Goal: Entertainment & Leisure: Consume media (video, audio)

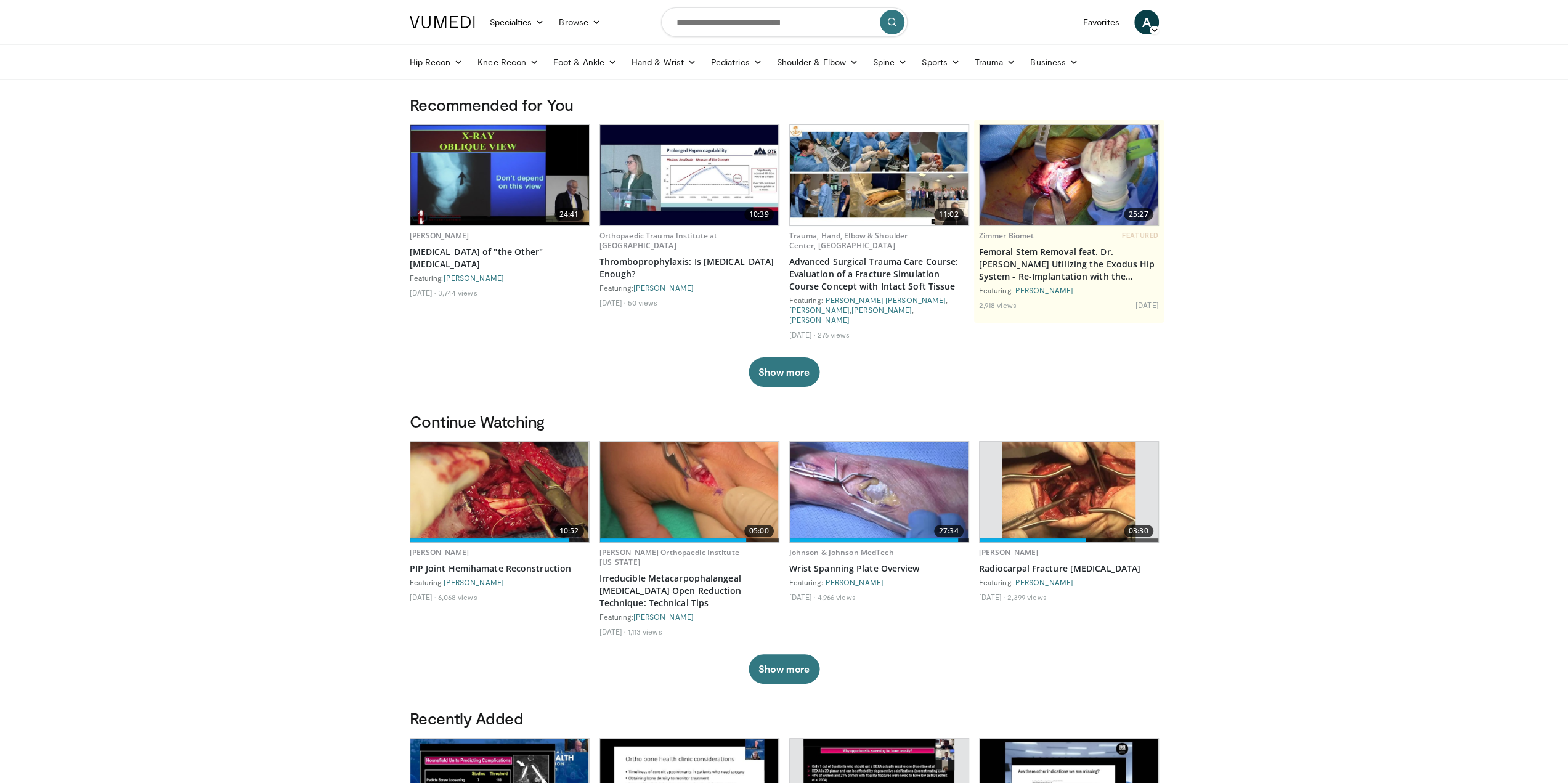
click at [474, 468] on img at bounding box center [500, 492] width 179 height 101
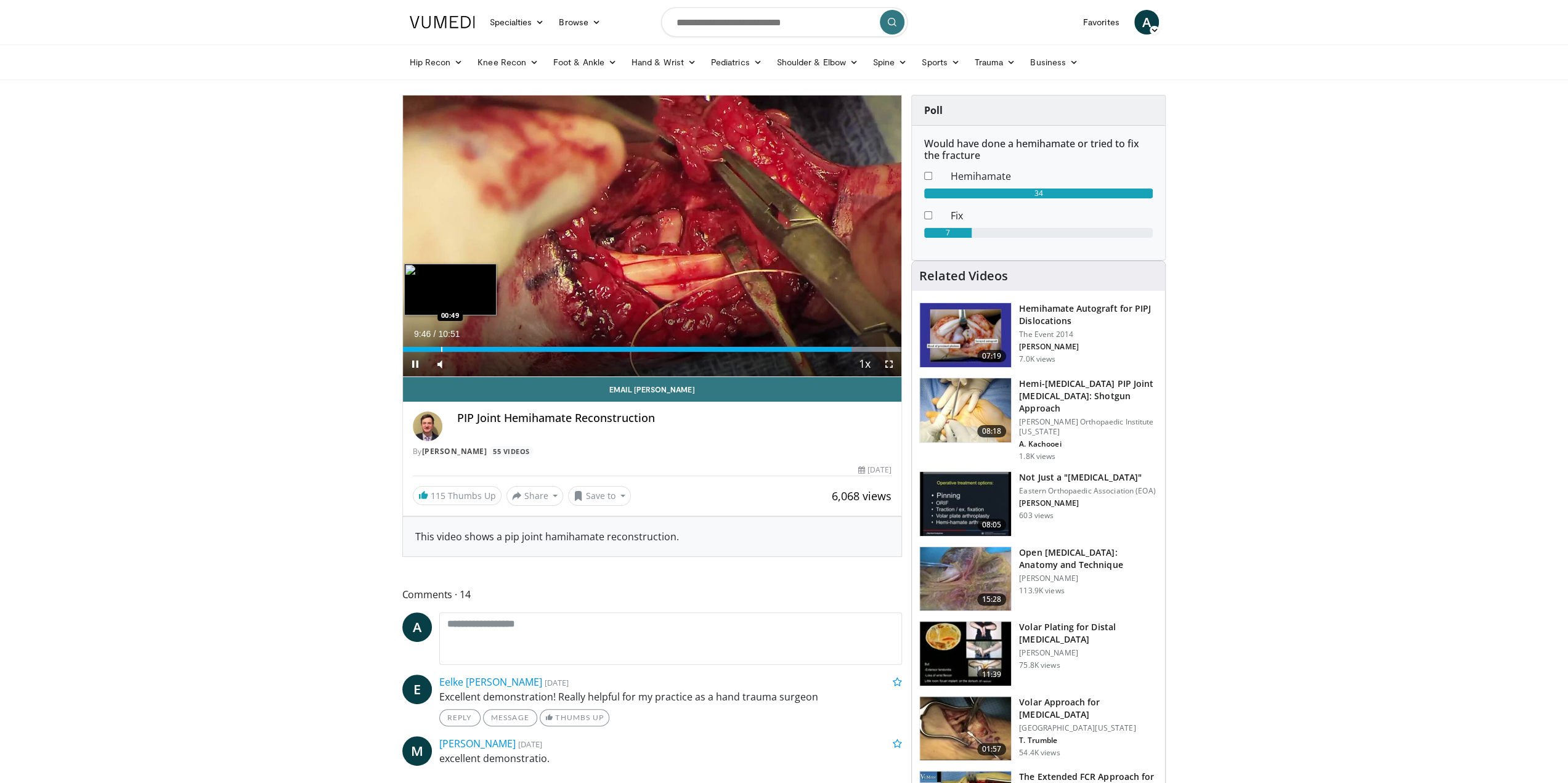
click at [441, 347] on div "Progress Bar" at bounding box center [442, 349] width 1 height 5
click at [890, 362] on span "Video Player" at bounding box center [889, 364] width 25 height 25
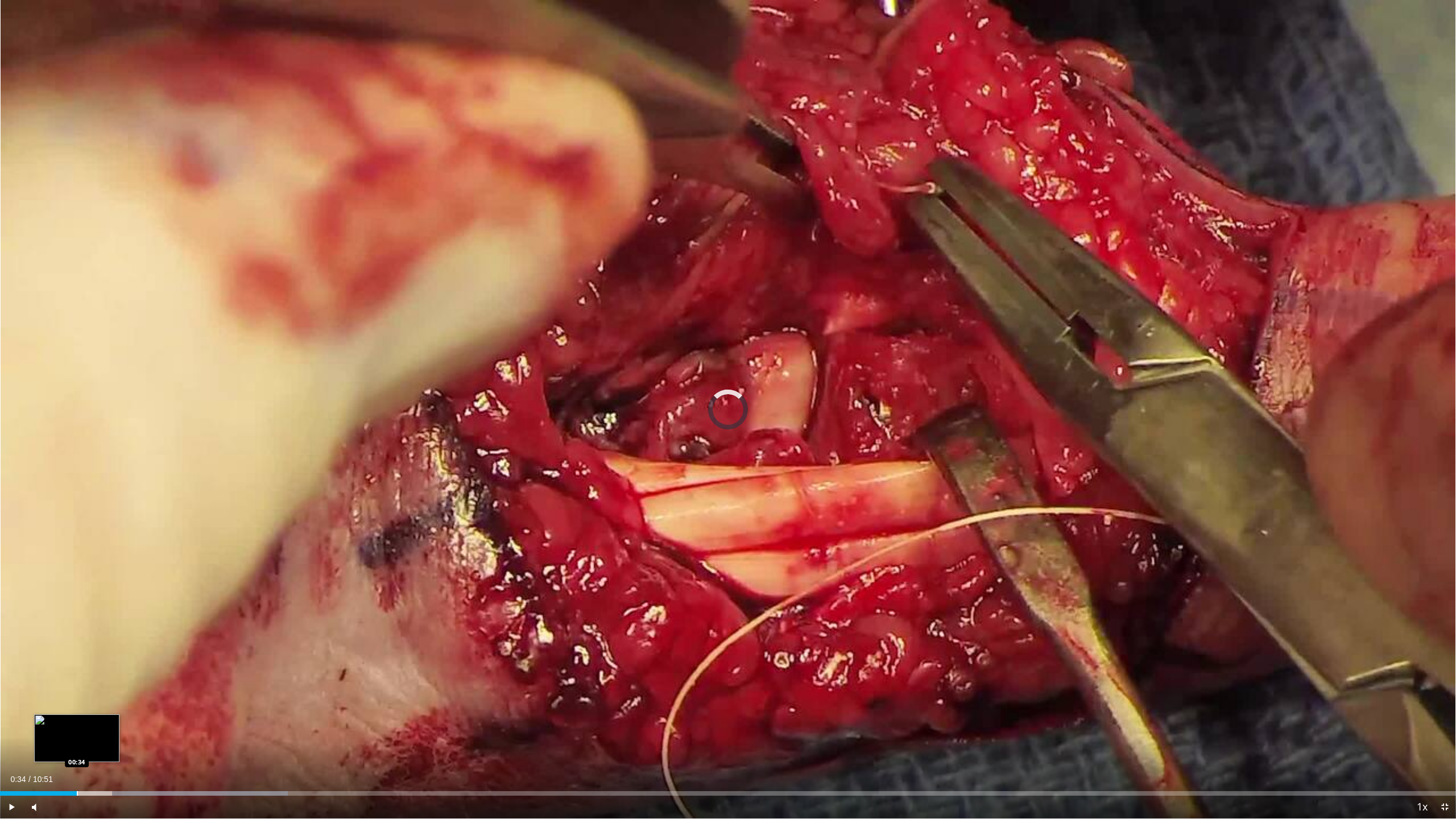
click at [77, 722] on div "Progress Bar" at bounding box center [78, 793] width 1 height 4
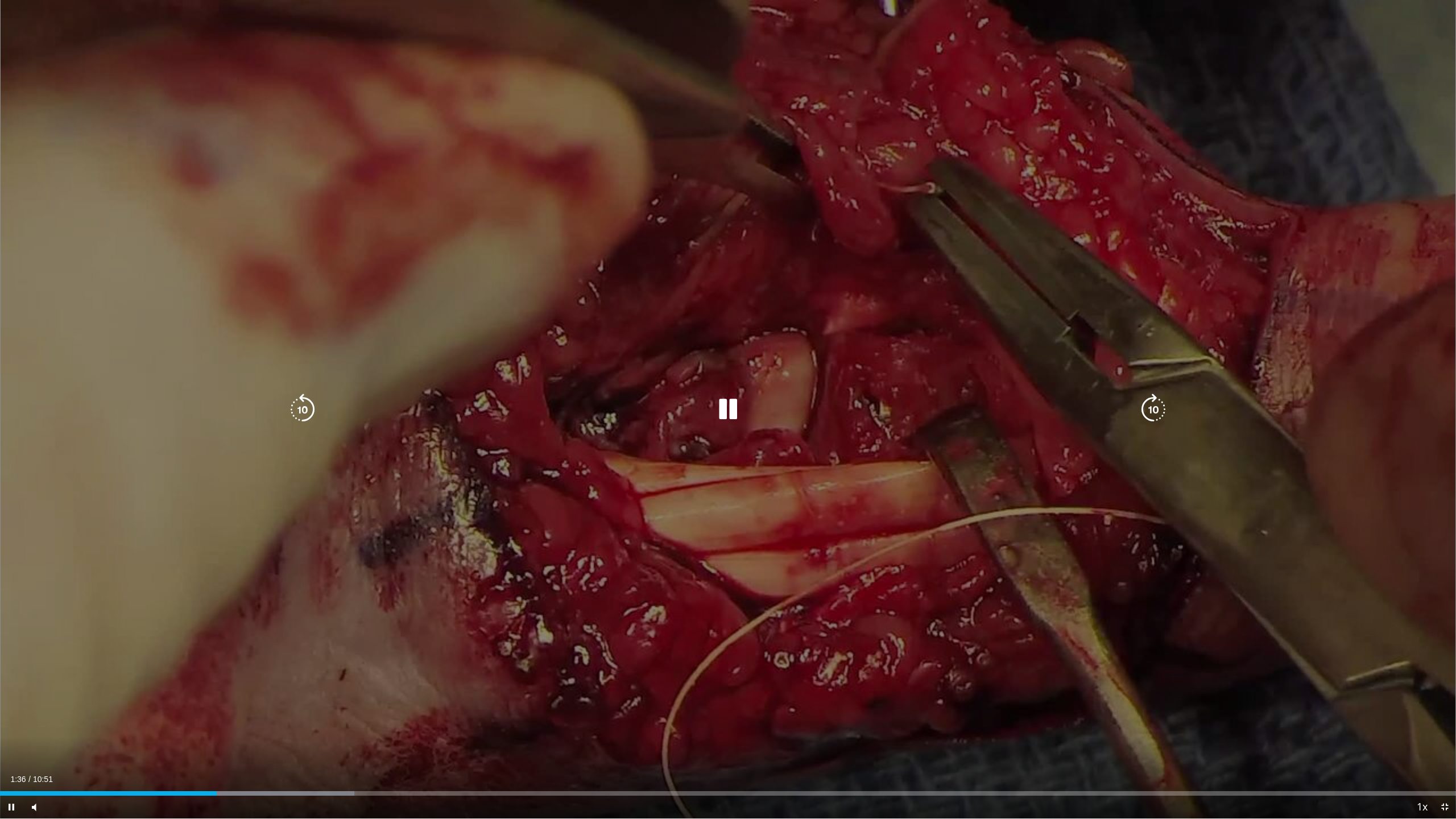
click at [665, 612] on div "10 seconds Tap to unmute" at bounding box center [728, 409] width 1456 height 818
click at [732, 412] on icon "Video Player" at bounding box center [728, 410] width 32 height 32
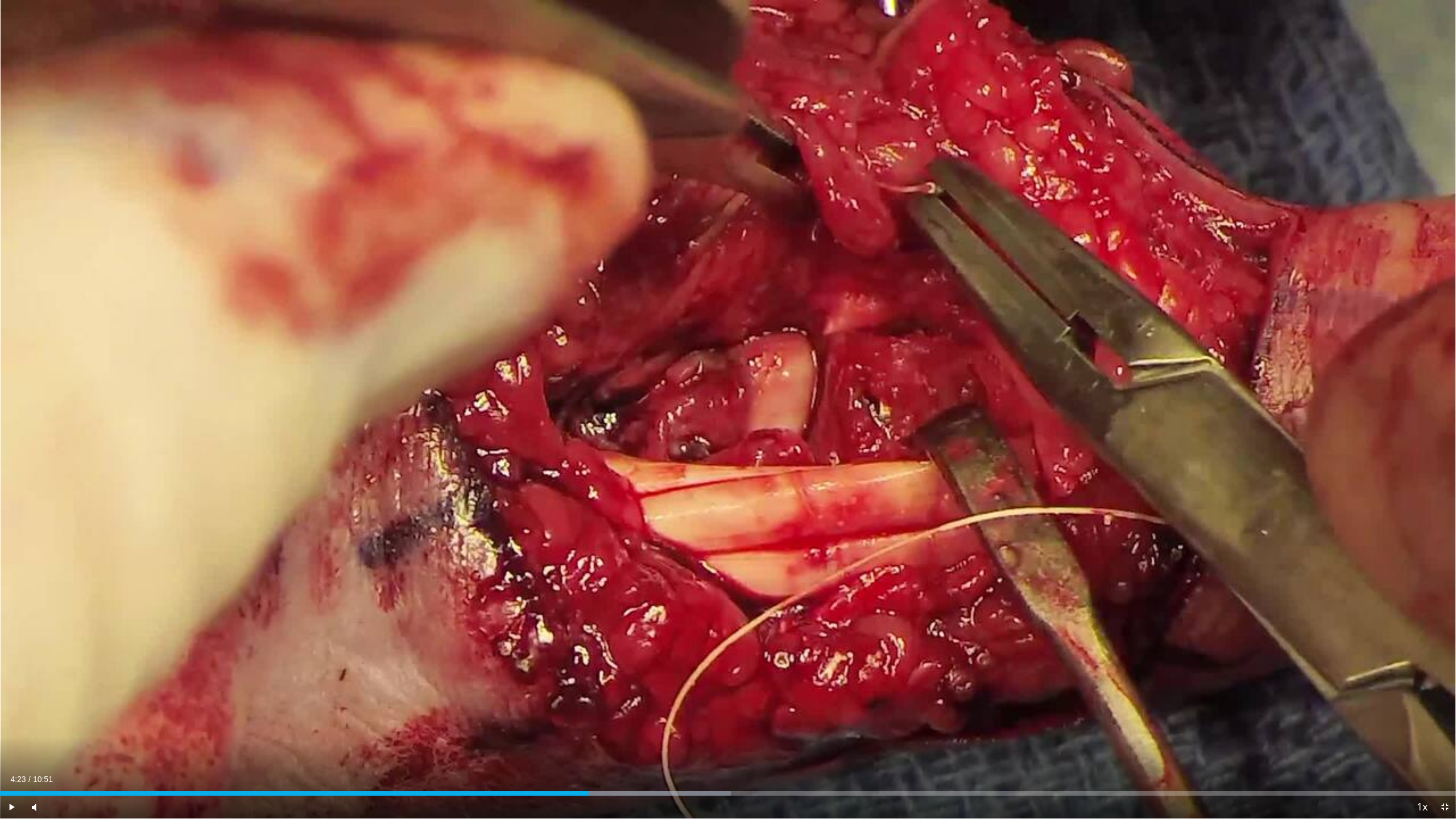
click at [724, 722] on video-js "**********" at bounding box center [728, 410] width 1456 height 819
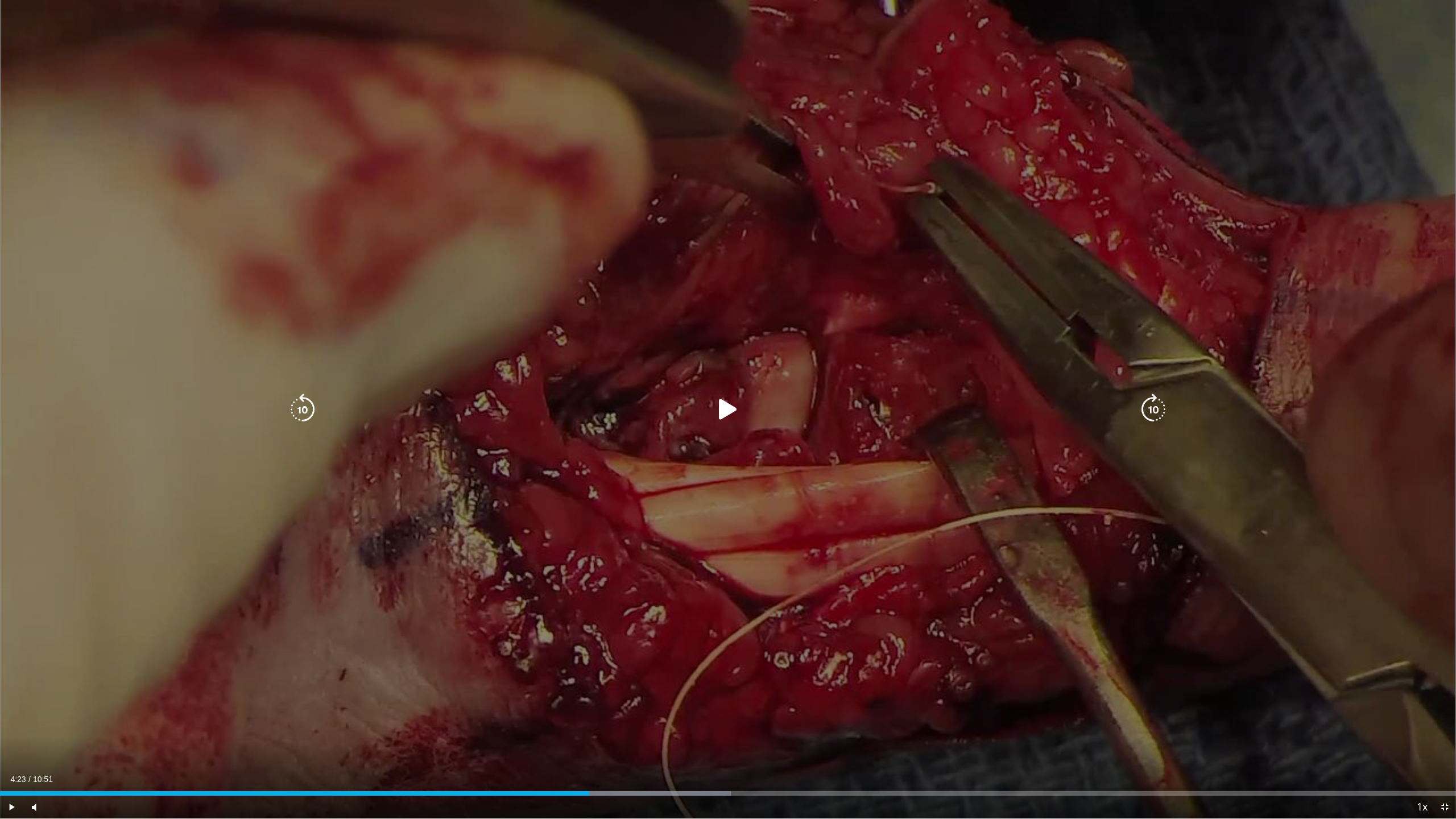
click at [594, 704] on div "10 seconds Tap to unmute" at bounding box center [728, 409] width 1456 height 818
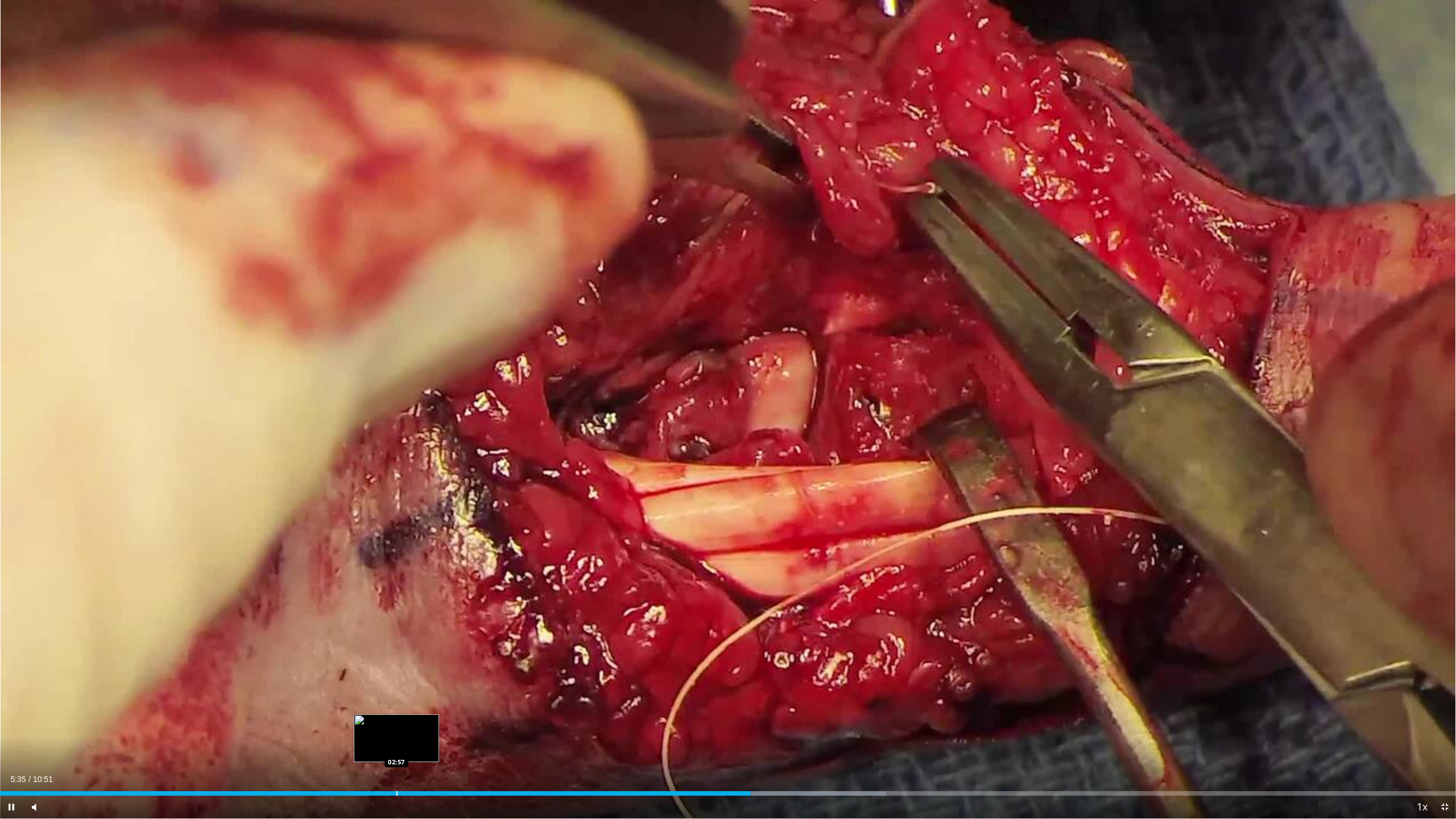
click at [396, 722] on div "Loaded : 60.85% 05:36 02:57" at bounding box center [728, 790] width 1456 height 11
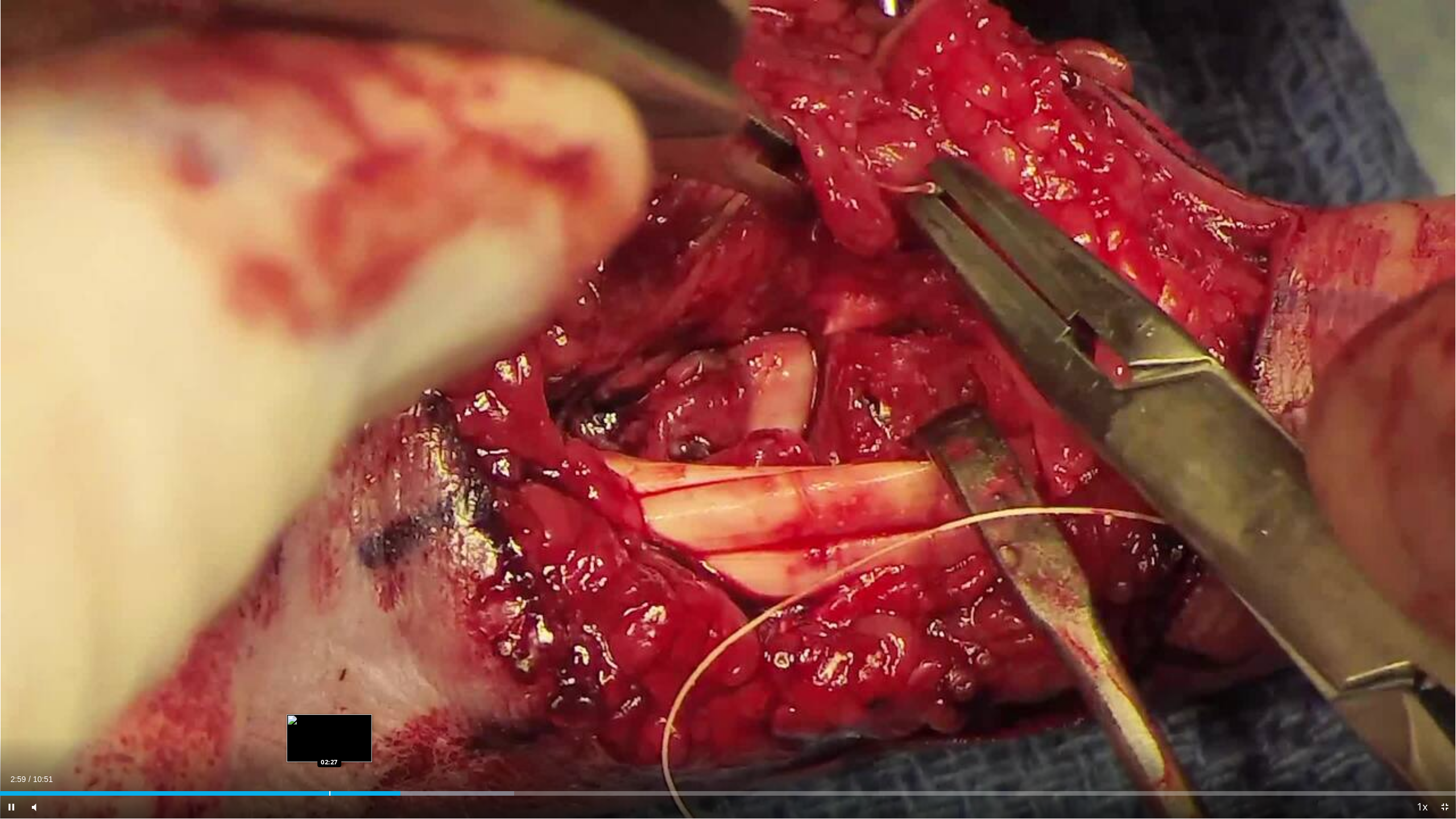
click at [330, 722] on div "Loaded : 35.31% 02:59 02:27" at bounding box center [728, 790] width 1456 height 11
click at [398, 722] on div "Progress Bar" at bounding box center [398, 793] width 1 height 4
click at [420, 722] on div "Progress Bar" at bounding box center [421, 793] width 1 height 4
click at [412, 722] on div "Loaded : 39.55% 03:04 03:04" at bounding box center [728, 793] width 1456 height 4
click at [402, 722] on div "Progress Bar" at bounding box center [403, 793] width 1 height 4
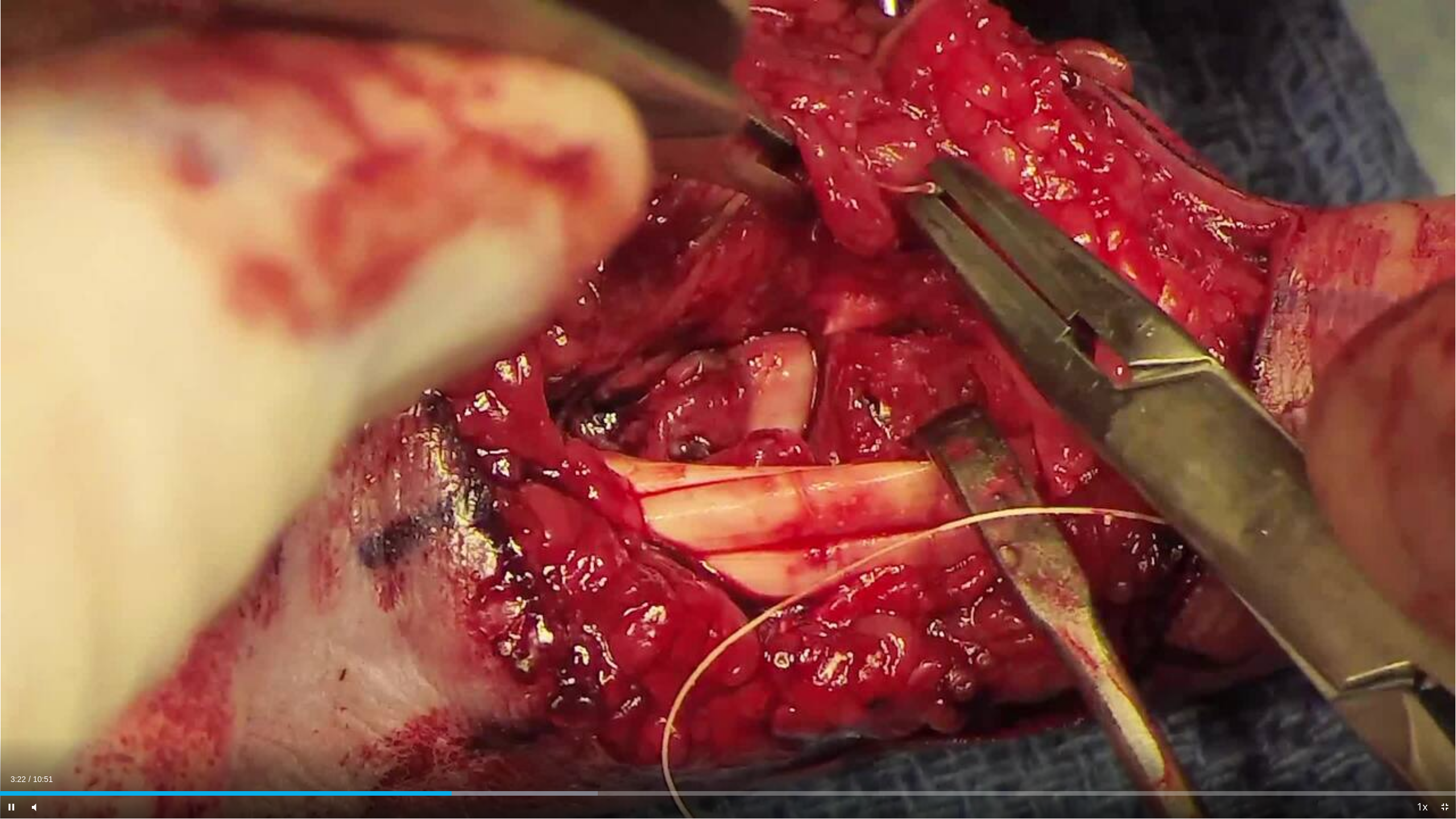
click at [593, 722] on div "Current Time 3:22 / Duration 10:51 Pause Skip Backward Skip Forward Mute 30% Lo…" at bounding box center [728, 807] width 1456 height 23
click at [595, 722] on div "Loaded : 41.07% 03:23 04:28" at bounding box center [728, 793] width 1456 height 4
click at [644, 722] on div "Progress Bar" at bounding box center [634, 793] width 208 height 4
click at [695, 722] on div "Progress Bar" at bounding box center [695, 793] width 1 height 4
click at [785, 722] on div "Loaded : 67.55% 06:18 05:51" at bounding box center [728, 793] width 1456 height 4
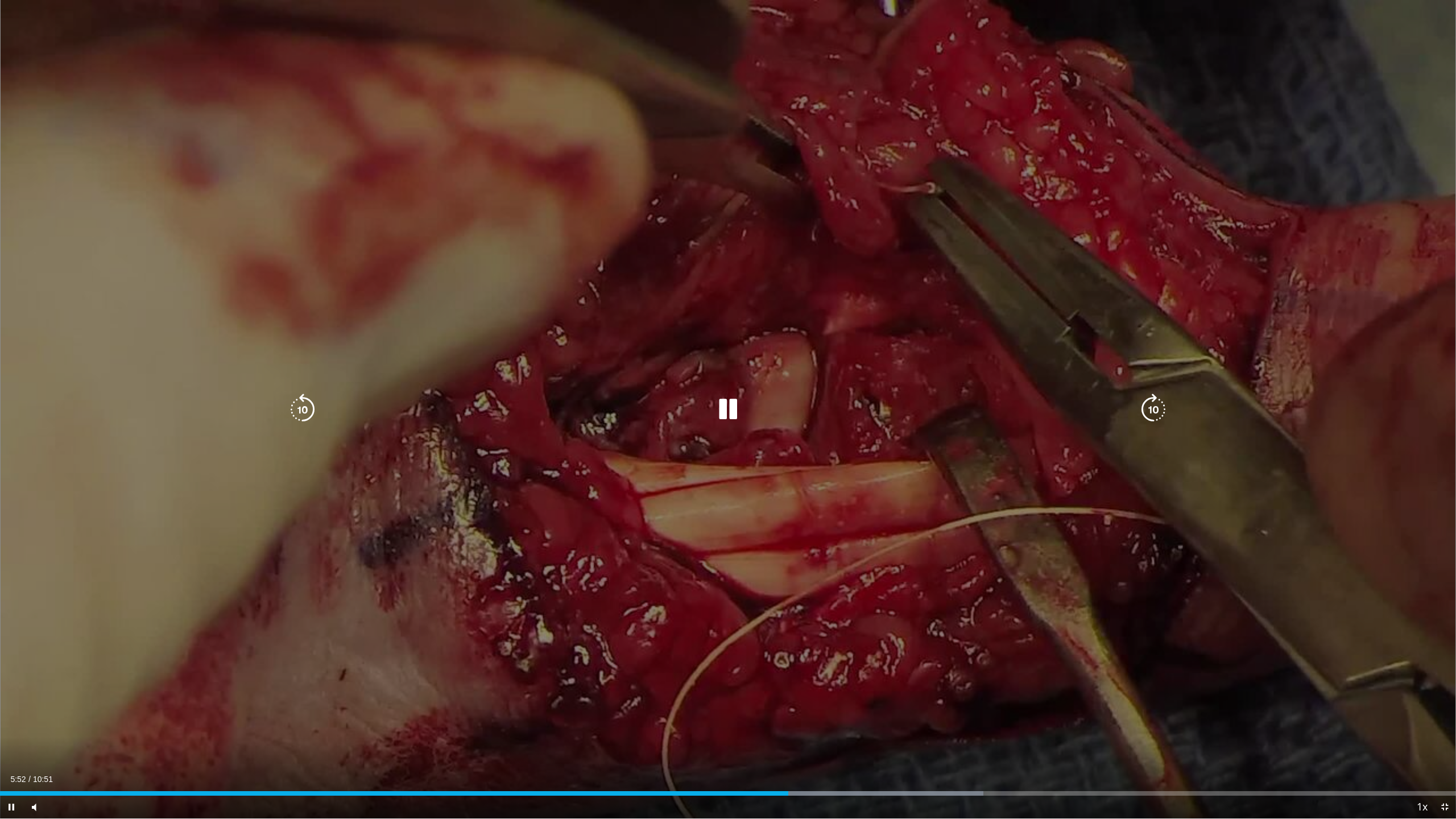
click at [411, 585] on div "10 seconds Tap to unmute" at bounding box center [728, 409] width 1456 height 818
click at [349, 518] on div "10 seconds Tap to unmute" at bounding box center [728, 409] width 1456 height 818
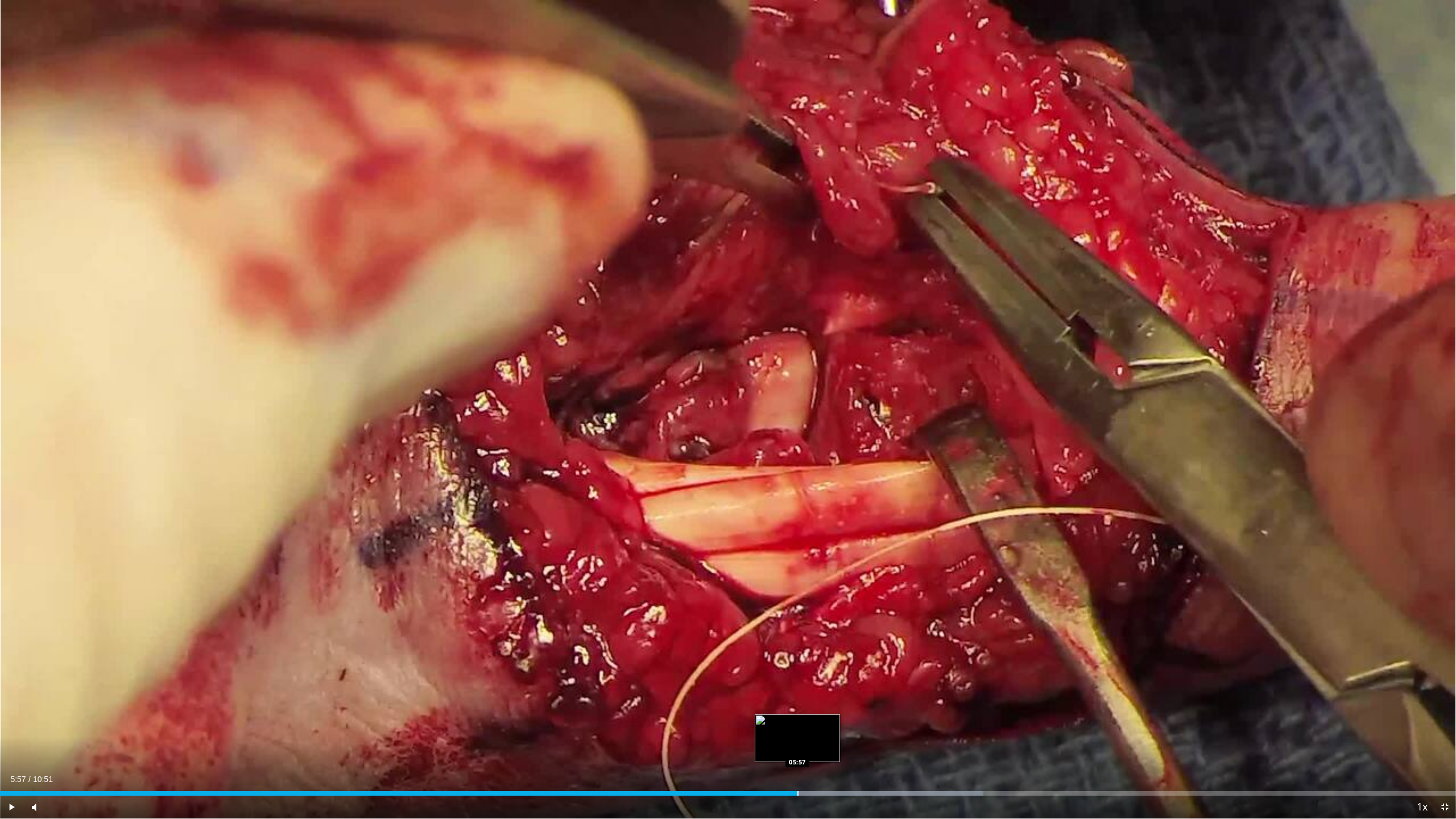
click at [798, 722] on div "Loaded : 67.55% 05:57 05:57" at bounding box center [728, 790] width 1456 height 11
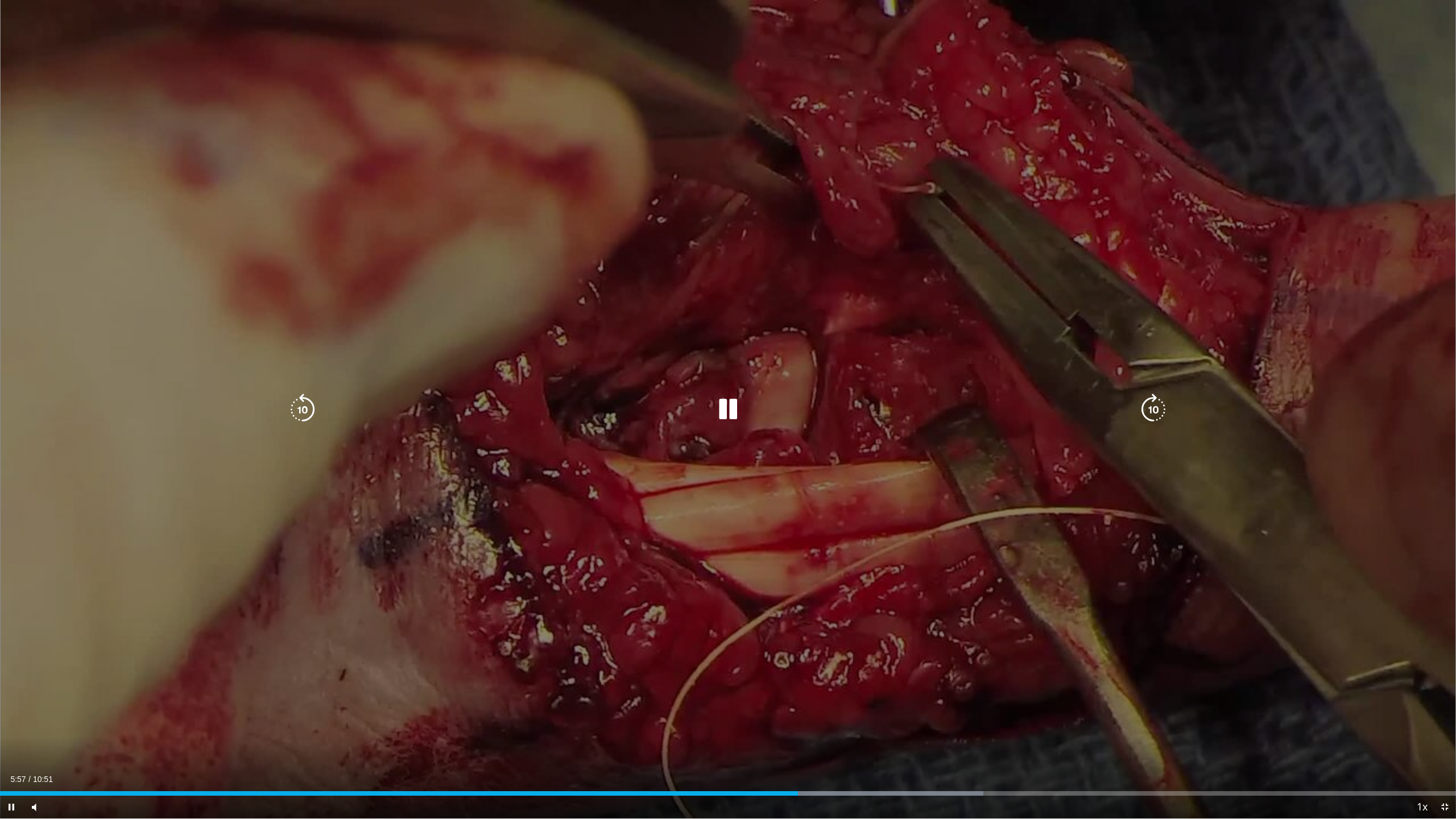
click at [721, 554] on div "10 seconds Tap to unmute" at bounding box center [728, 409] width 1456 height 818
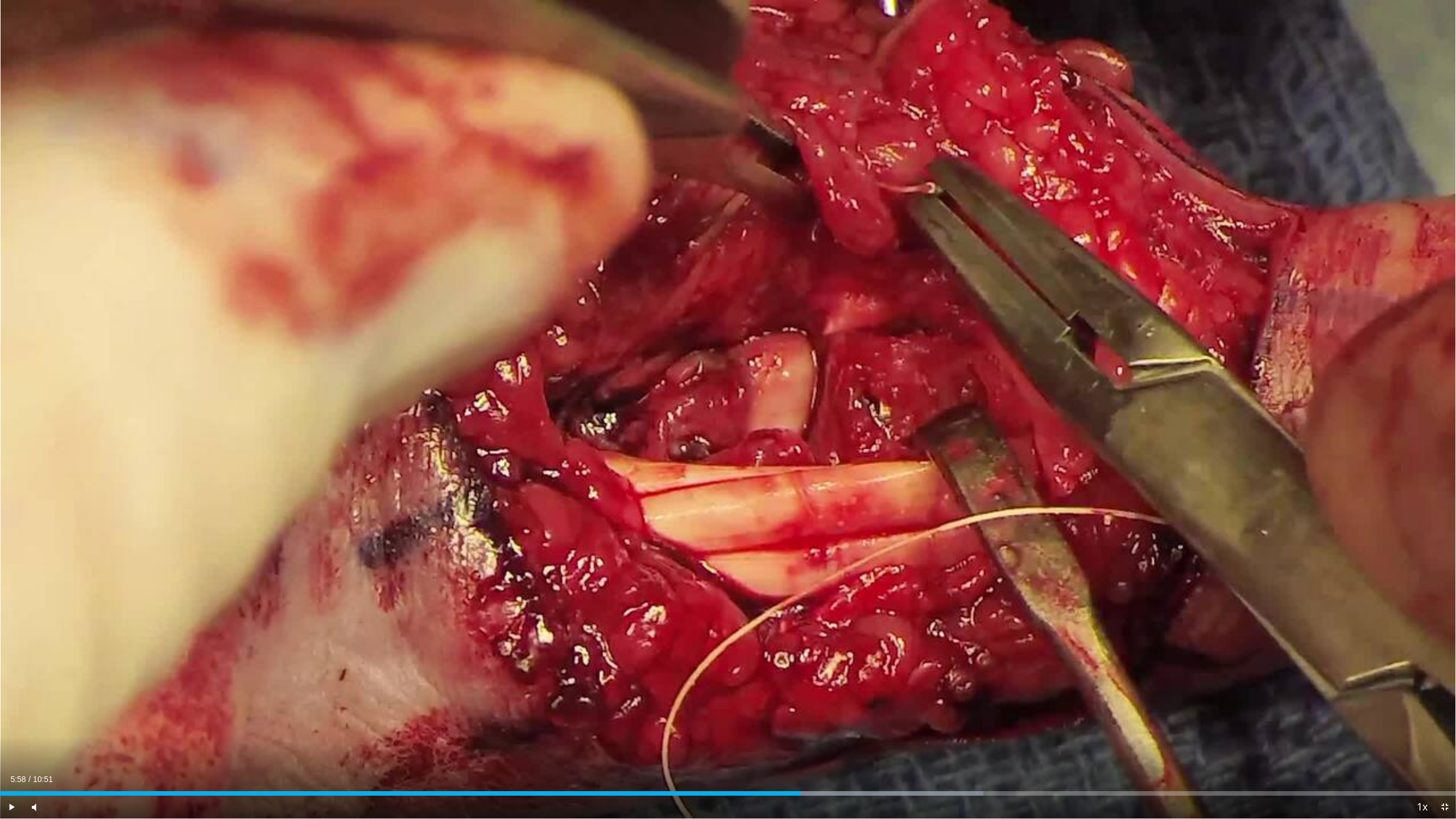
click at [721, 554] on div "10 seconds Tap to unmute" at bounding box center [728, 409] width 1456 height 818
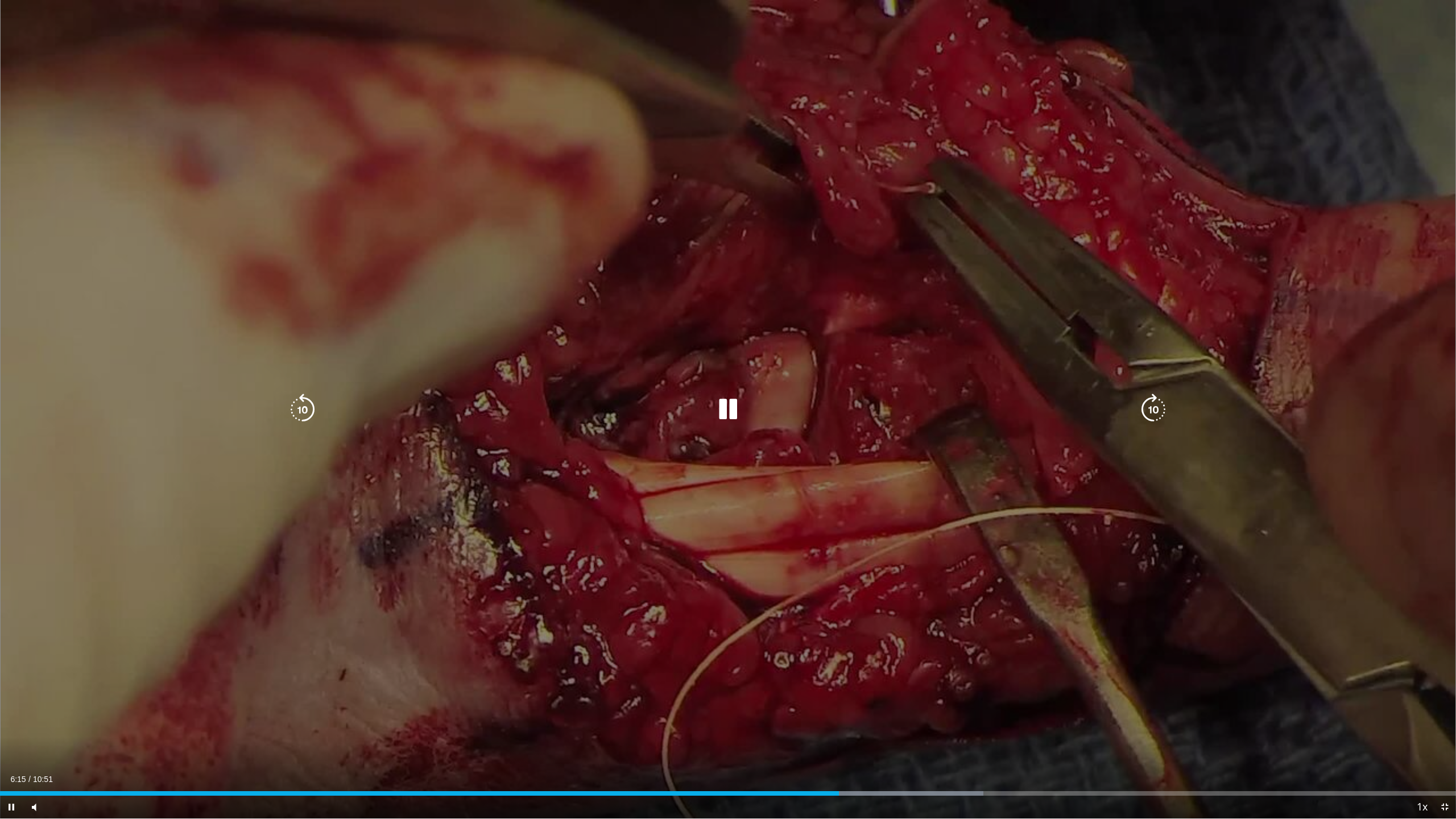
click at [671, 352] on div "10 seconds Tap to unmute" at bounding box center [728, 409] width 1456 height 818
click at [621, 222] on div "10 seconds Tap to unmute" at bounding box center [728, 409] width 1456 height 818
drag, startPoint x: 772, startPoint y: 334, endPoint x: 766, endPoint y: 323, distance: 12.5
click at [772, 329] on div "10 seconds Tap to unmute" at bounding box center [728, 409] width 1456 height 818
